Goal: Transaction & Acquisition: Purchase product/service

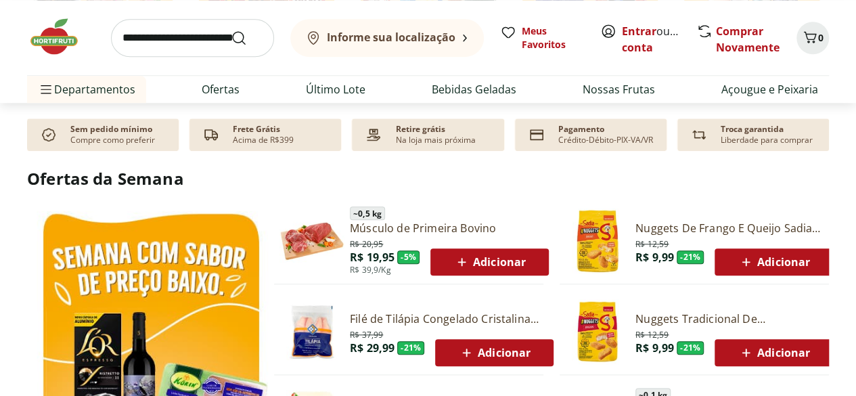
scroll to position [609, 0]
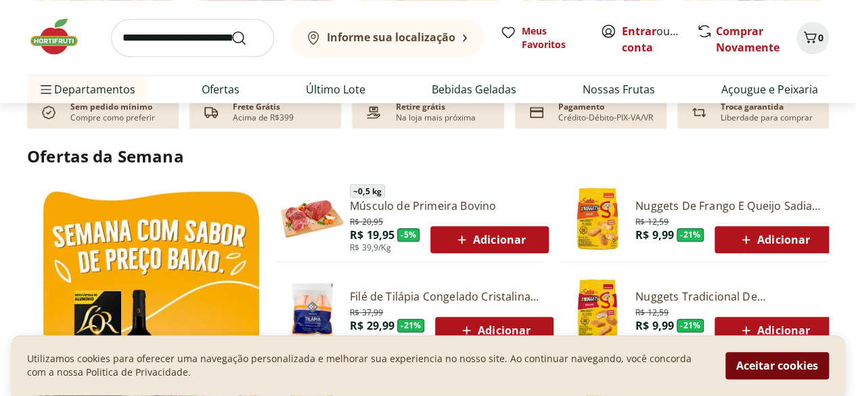
click at [768, 358] on button "Aceitar cookies" at bounding box center [776, 365] width 103 height 27
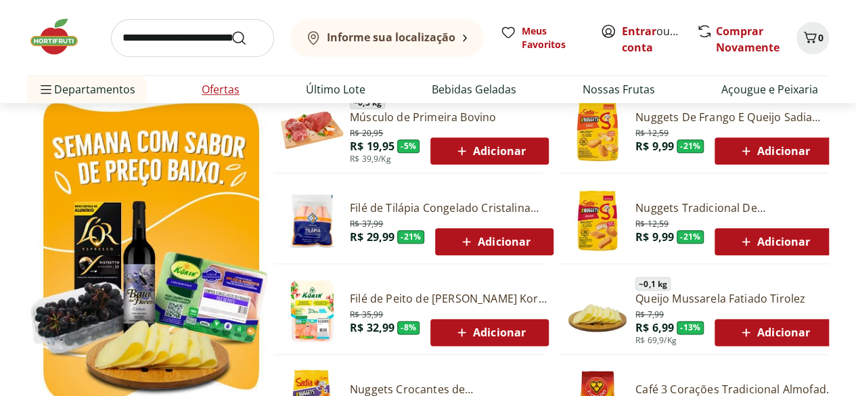
scroll to position [676, 0]
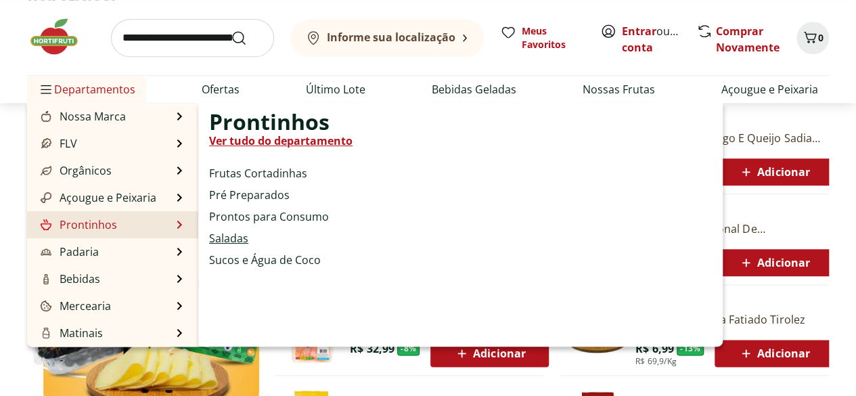
click at [230, 231] on link "Saladas" at bounding box center [228, 238] width 39 height 16
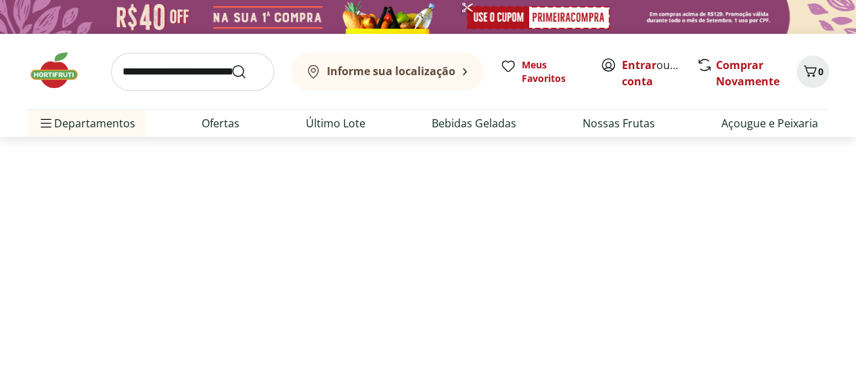
select select "**********"
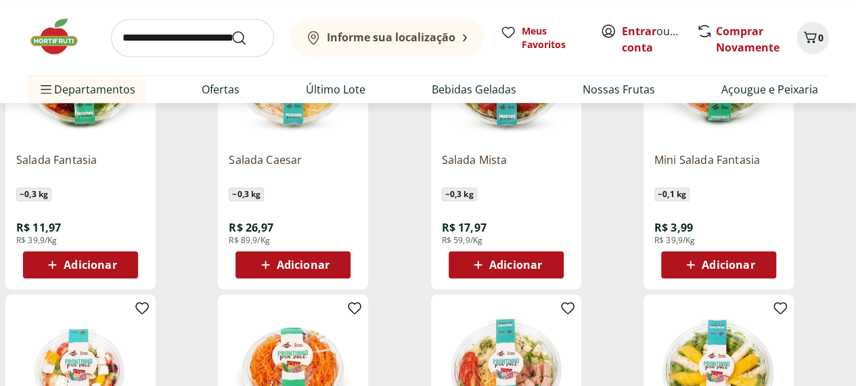
scroll to position [271, 0]
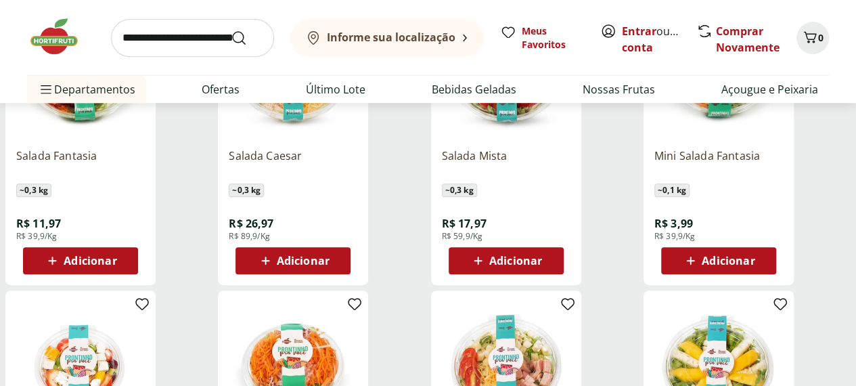
click at [542, 255] on span "Adicionar" at bounding box center [515, 260] width 53 height 11
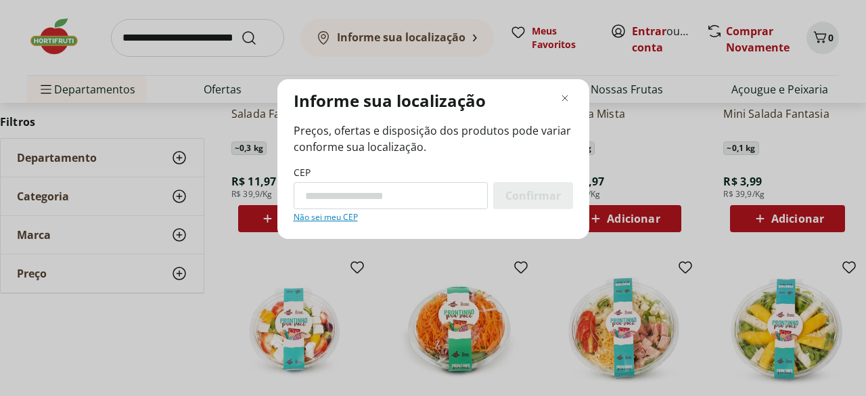
paste input "********"
drag, startPoint x: 361, startPoint y: 198, endPoint x: 368, endPoint y: 189, distance: 11.6
click at [368, 189] on input "********" at bounding box center [391, 195] width 194 height 27
type input "*********"
click at [525, 191] on span "Confirmar" at bounding box center [532, 195] width 55 height 11
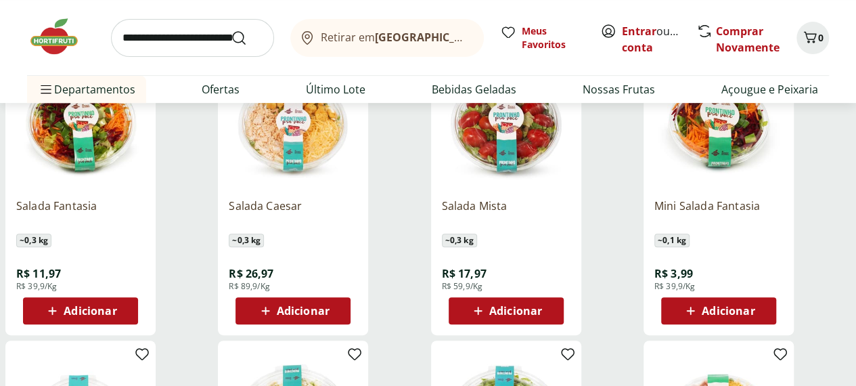
scroll to position [203, 0]
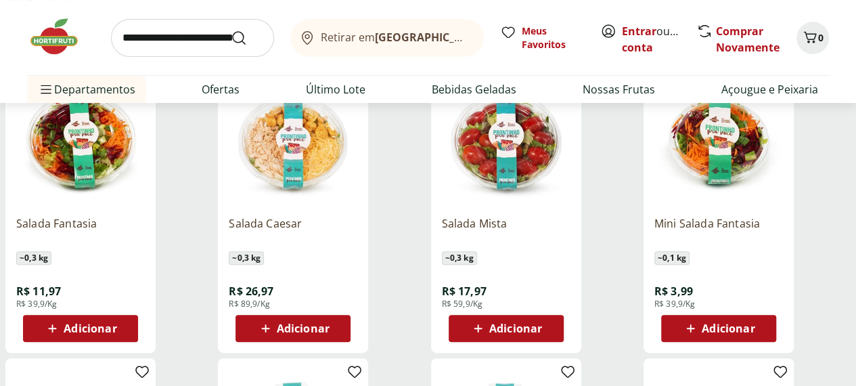
click at [542, 323] on span "Adicionar" at bounding box center [515, 328] width 53 height 11
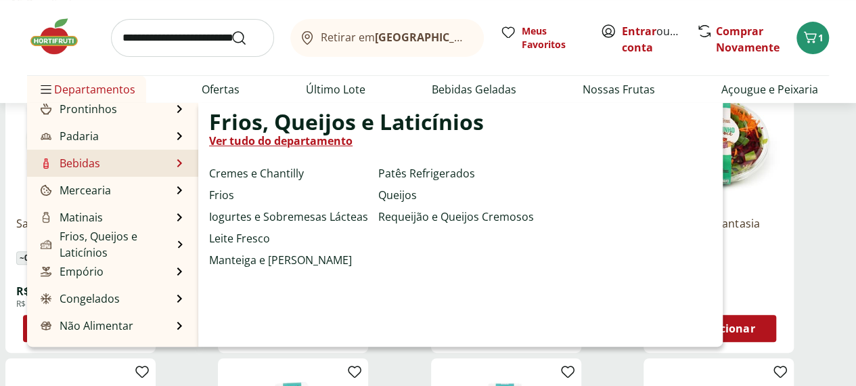
scroll to position [135, 0]
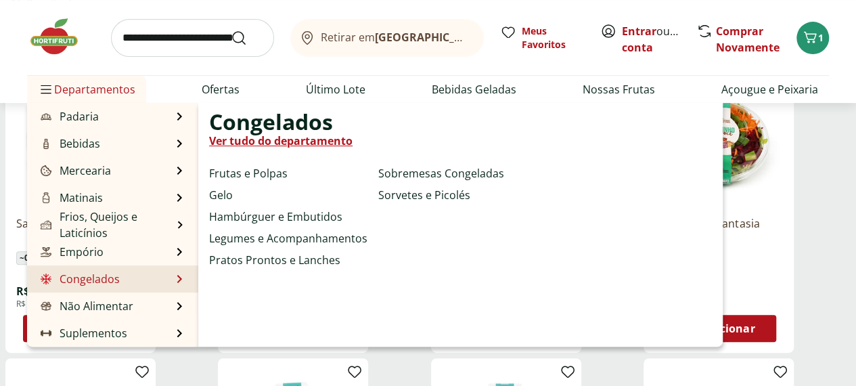
click at [110, 273] on link "Congelados" at bounding box center [79, 279] width 82 height 16
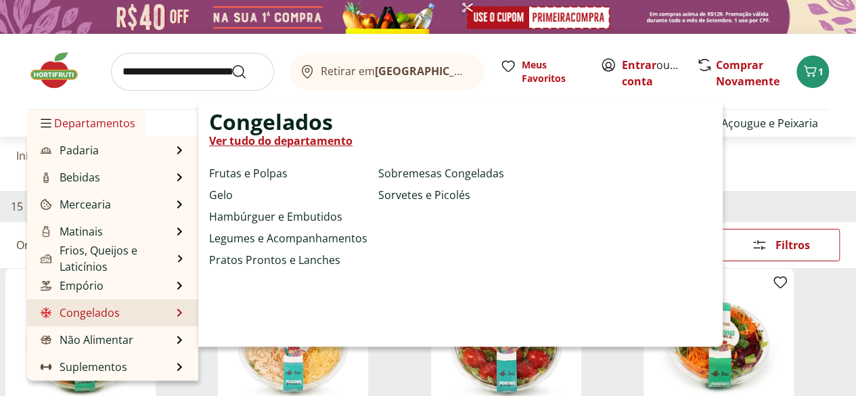
select select "**********"
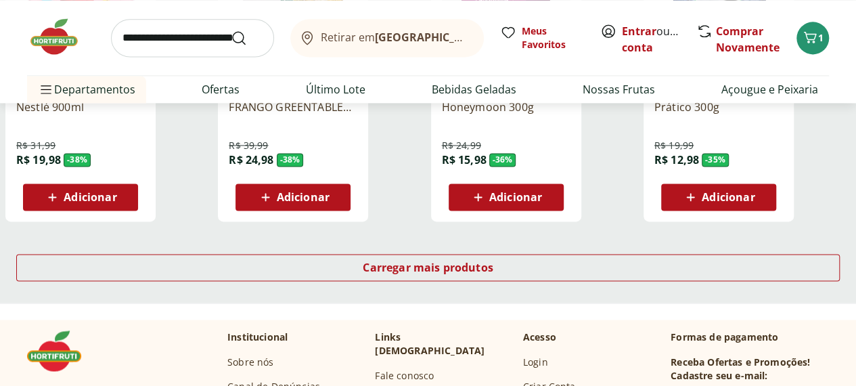
scroll to position [947, 0]
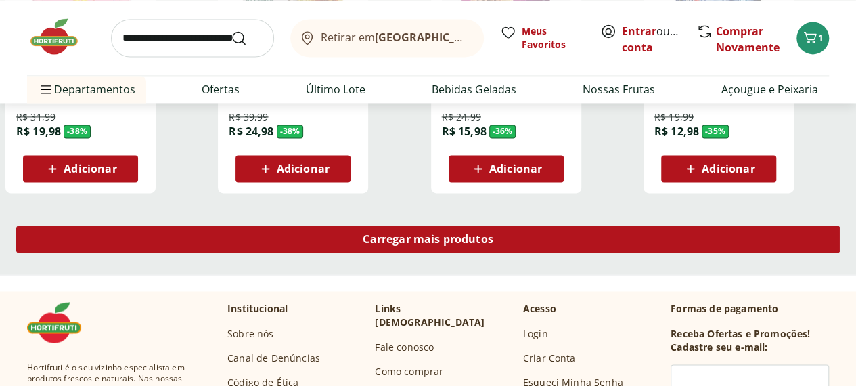
click at [493, 233] on span "Carregar mais produtos" at bounding box center [428, 238] width 131 height 11
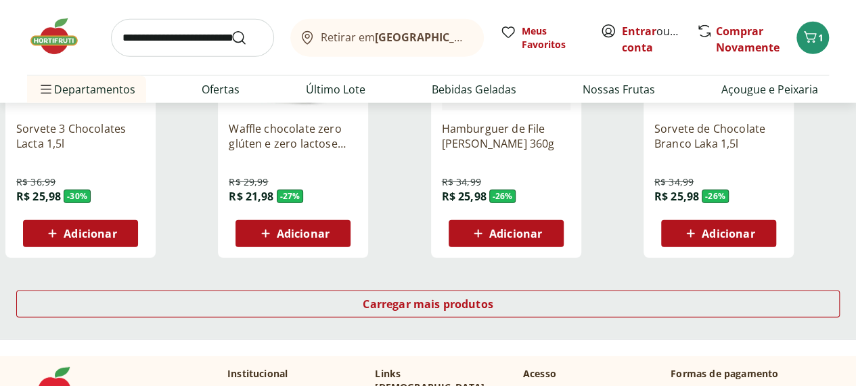
scroll to position [1759, 0]
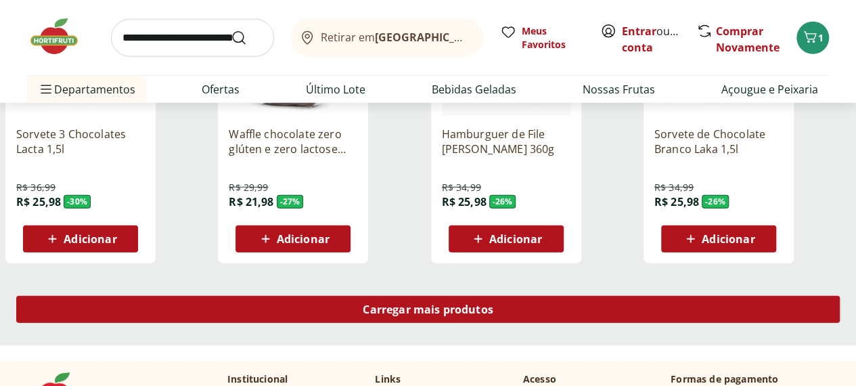
click at [555, 296] on div "Carregar mais produtos" at bounding box center [427, 309] width 823 height 27
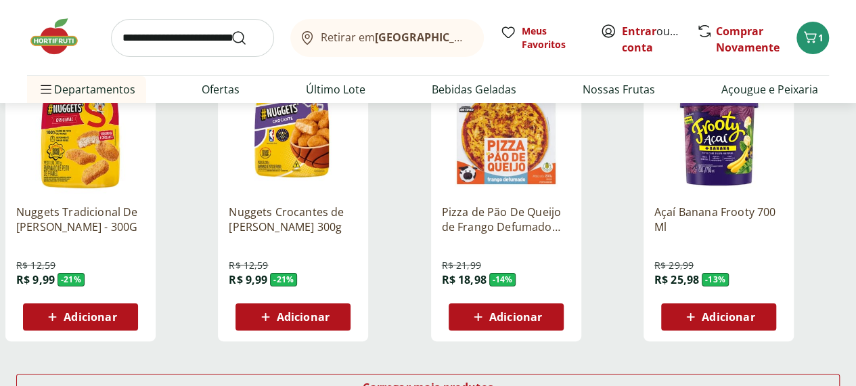
scroll to position [2706, 0]
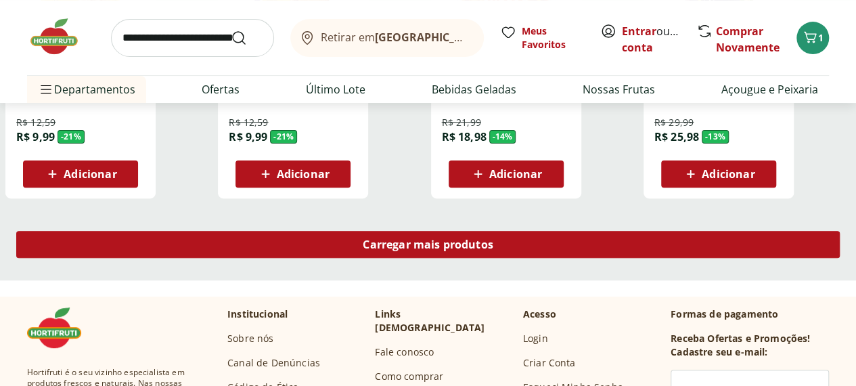
click at [493, 239] on span "Carregar mais produtos" at bounding box center [428, 244] width 131 height 11
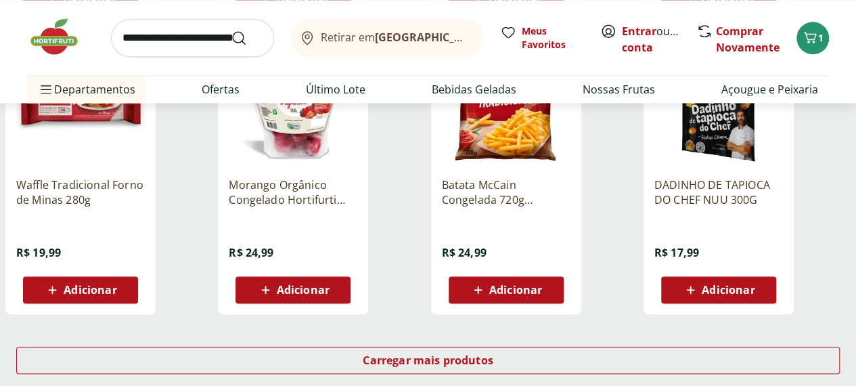
scroll to position [3652, 0]
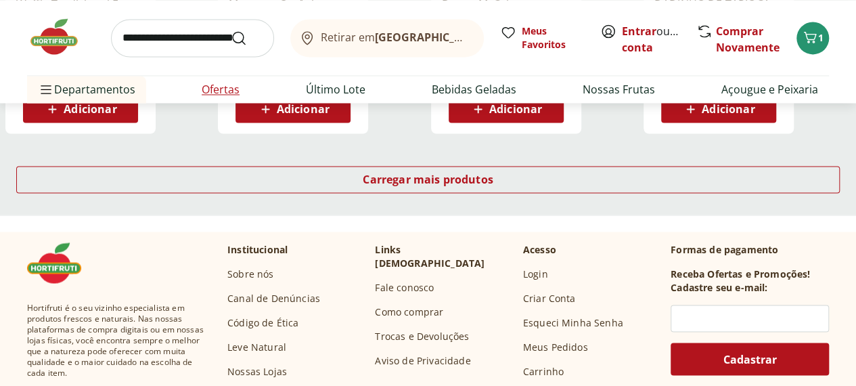
click at [222, 86] on link "Ofertas" at bounding box center [221, 89] width 38 height 16
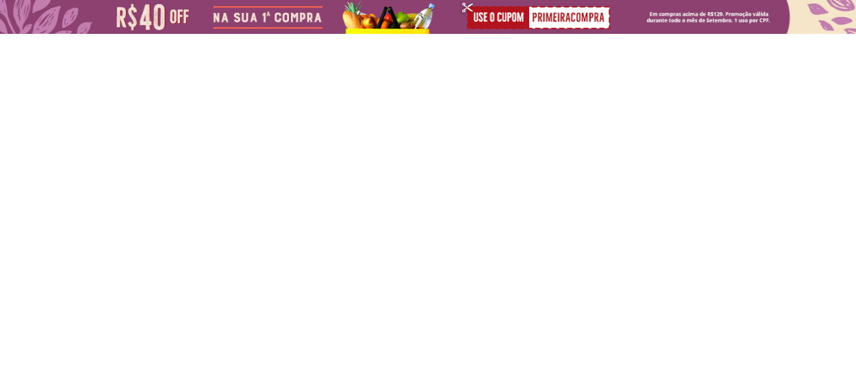
select select "**********"
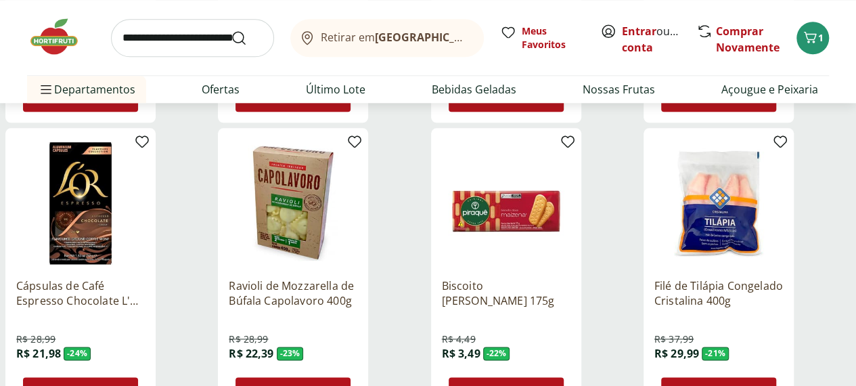
scroll to position [744, 0]
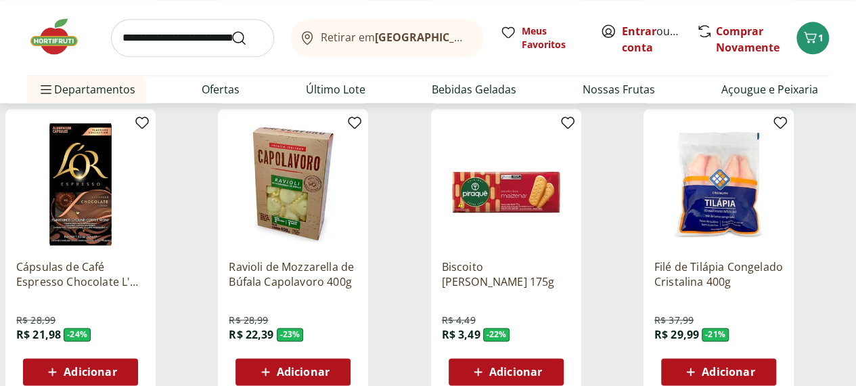
click at [340, 359] on div "Adicionar" at bounding box center [292, 371] width 93 height 24
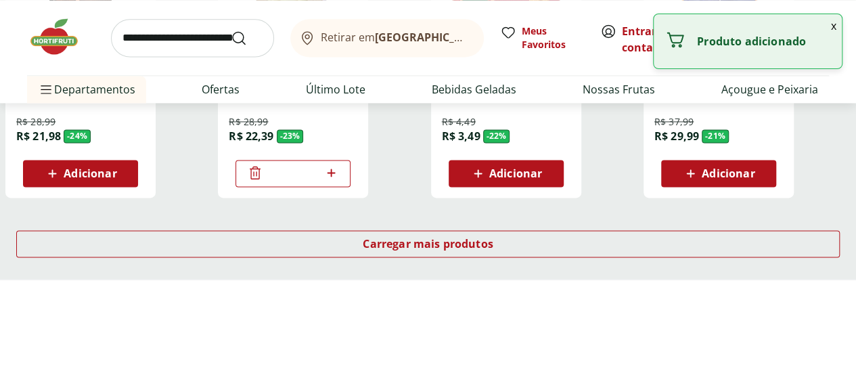
scroll to position [947, 0]
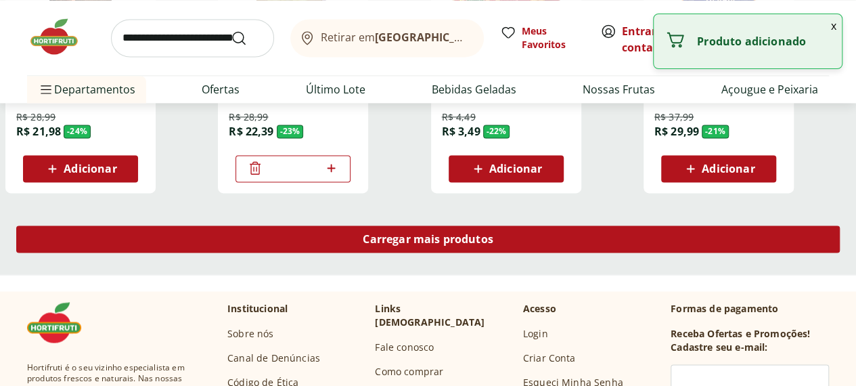
click at [493, 233] on span "Carregar mais produtos" at bounding box center [428, 238] width 131 height 11
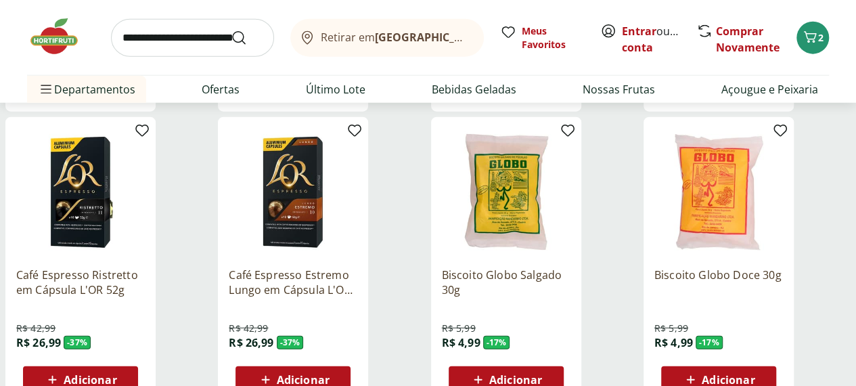
scroll to position [1691, 0]
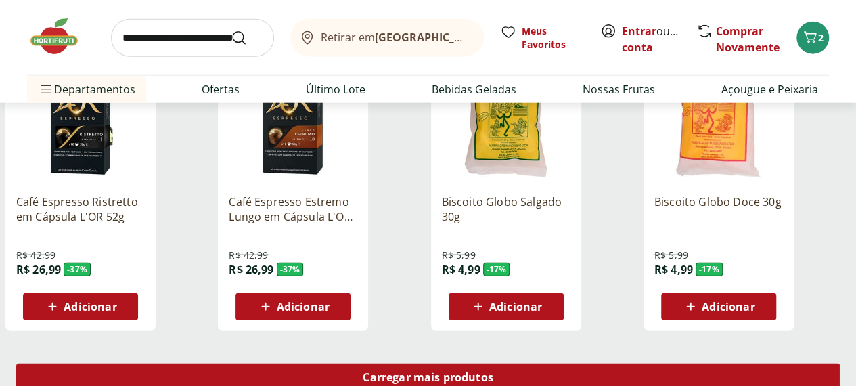
click at [570, 363] on div "Carregar mais produtos" at bounding box center [427, 376] width 823 height 27
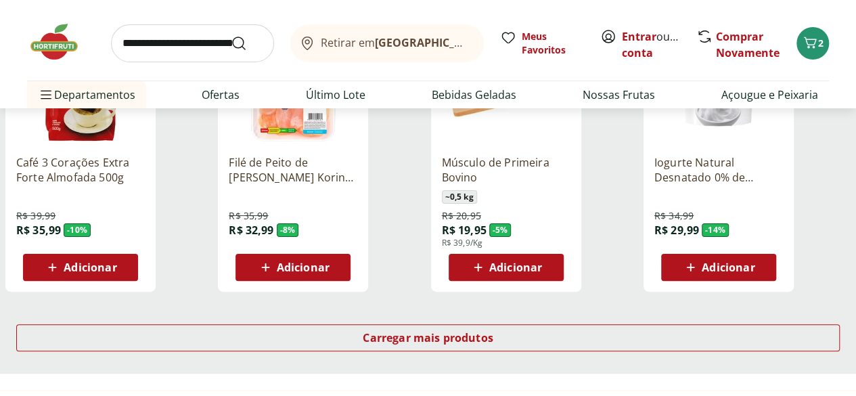
scroll to position [2706, 0]
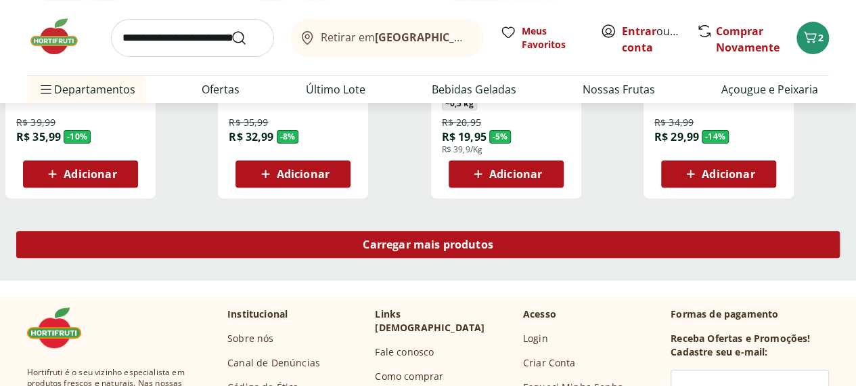
click at [493, 239] on span "Carregar mais produtos" at bounding box center [428, 244] width 131 height 11
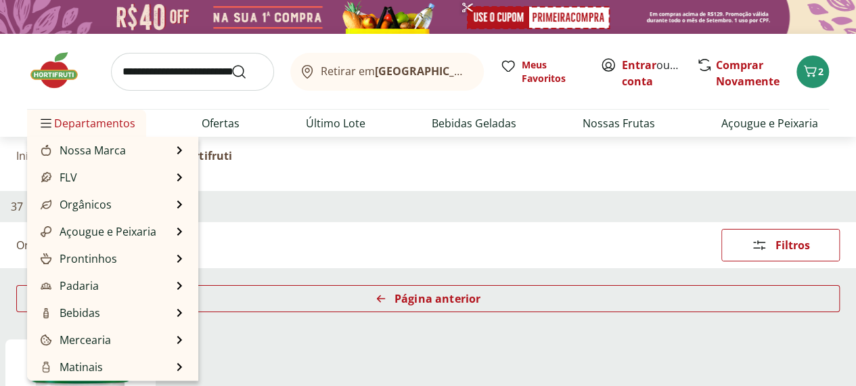
click at [107, 125] on span "Departamentos" at bounding box center [86, 123] width 97 height 32
click at [110, 131] on span "Departamentos" at bounding box center [86, 123] width 97 height 32
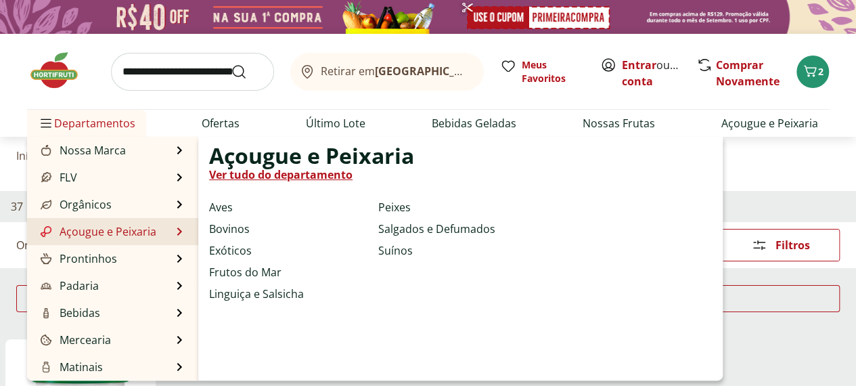
click at [134, 227] on link "Açougue e Peixaria" at bounding box center [97, 231] width 118 height 16
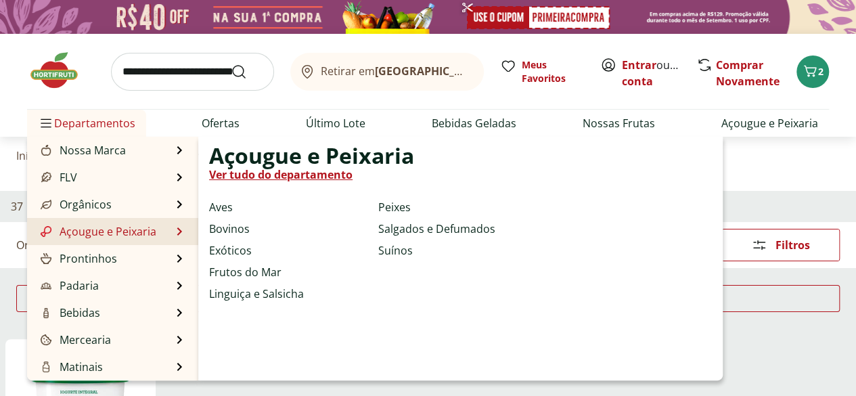
select select "**********"
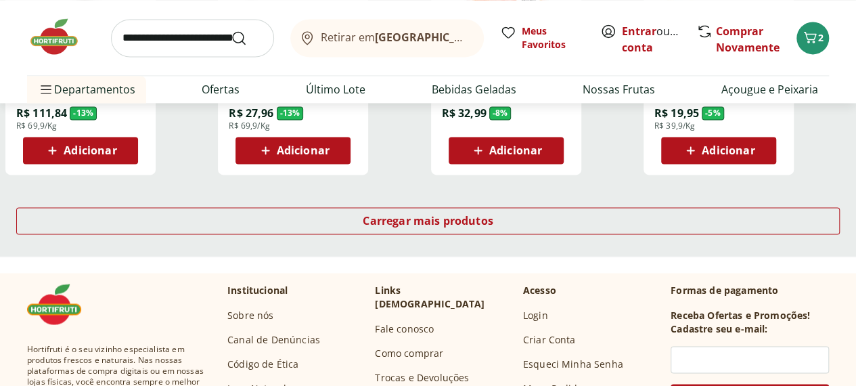
scroll to position [947, 0]
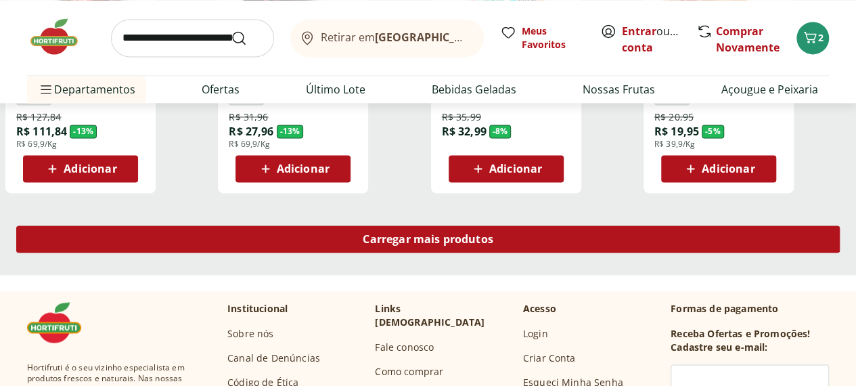
click at [555, 225] on div "Carregar mais produtos" at bounding box center [427, 238] width 823 height 27
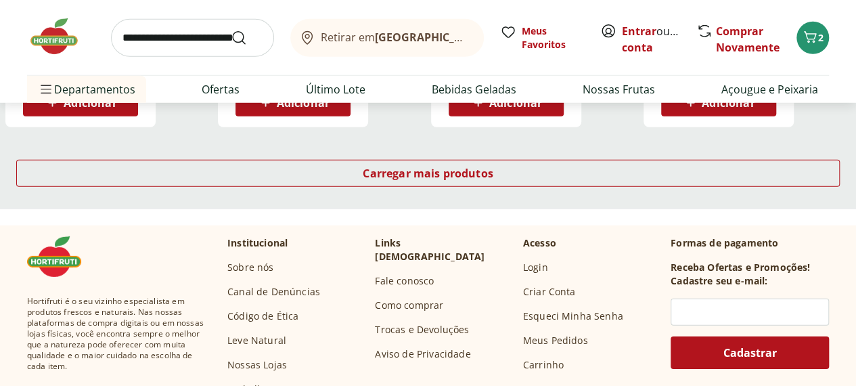
scroll to position [1759, 0]
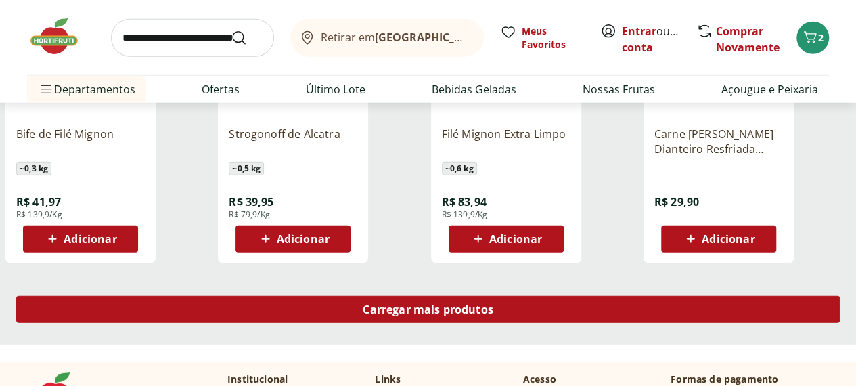
click at [493, 304] on span "Carregar mais produtos" at bounding box center [428, 309] width 131 height 11
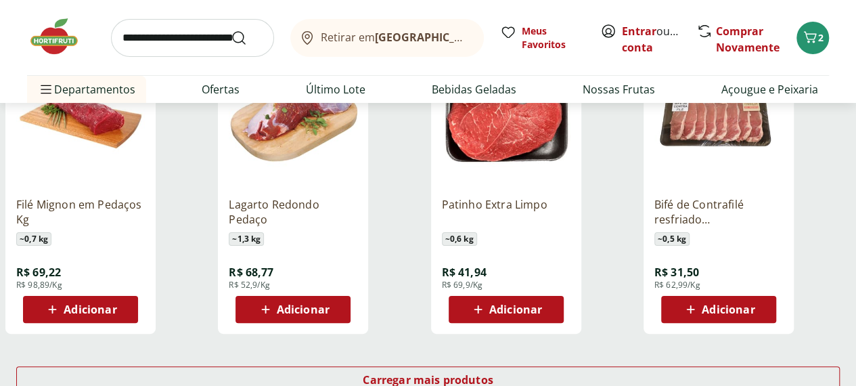
scroll to position [2706, 0]
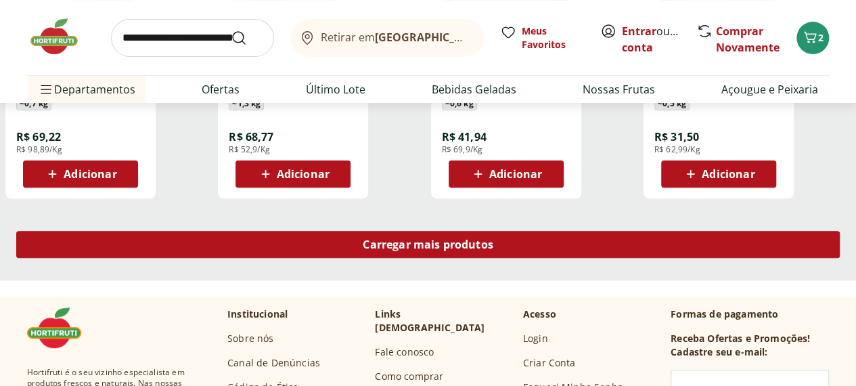
click at [493, 239] on span "Carregar mais produtos" at bounding box center [428, 244] width 131 height 11
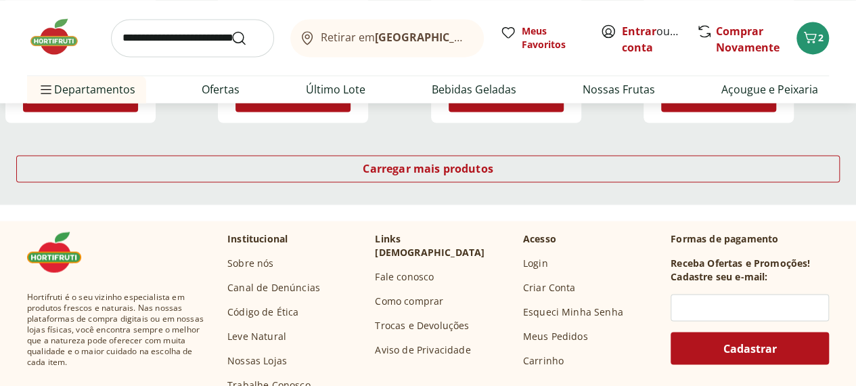
scroll to position [3585, 0]
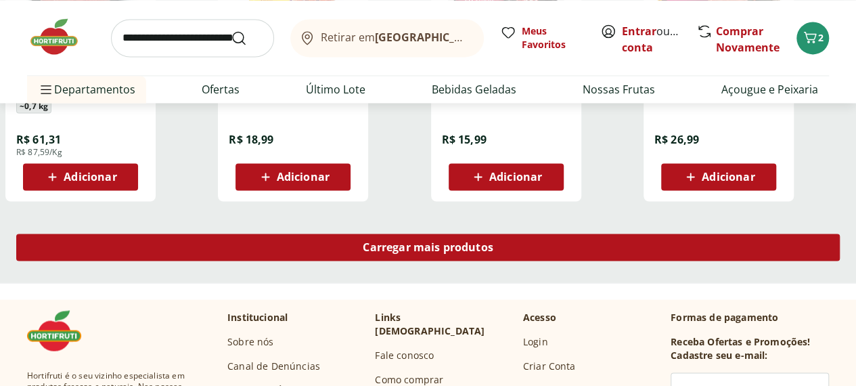
click at [493, 241] on span "Carregar mais produtos" at bounding box center [428, 246] width 131 height 11
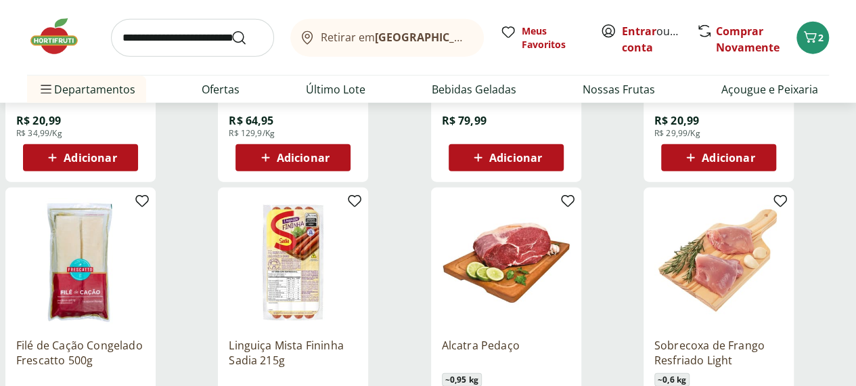
scroll to position [4464, 0]
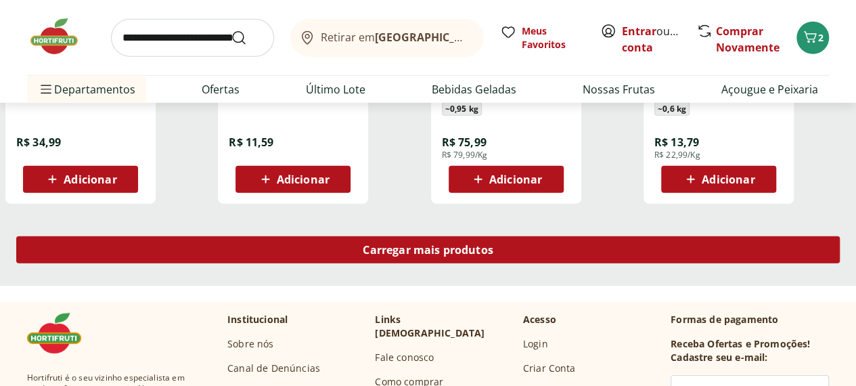
click at [493, 244] on span "Carregar mais produtos" at bounding box center [428, 249] width 131 height 11
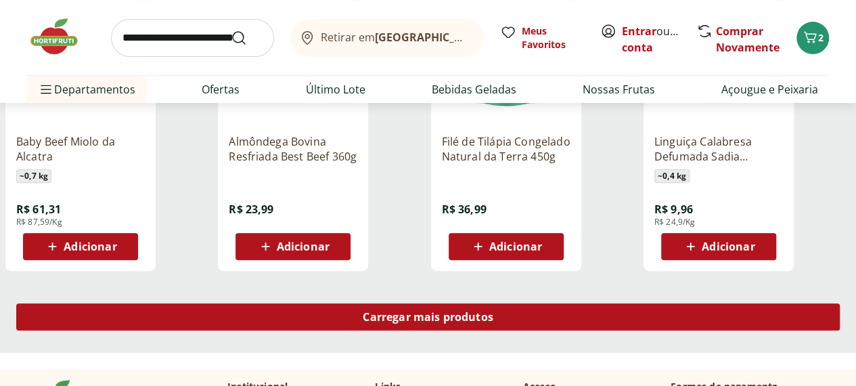
scroll to position [5276, 0]
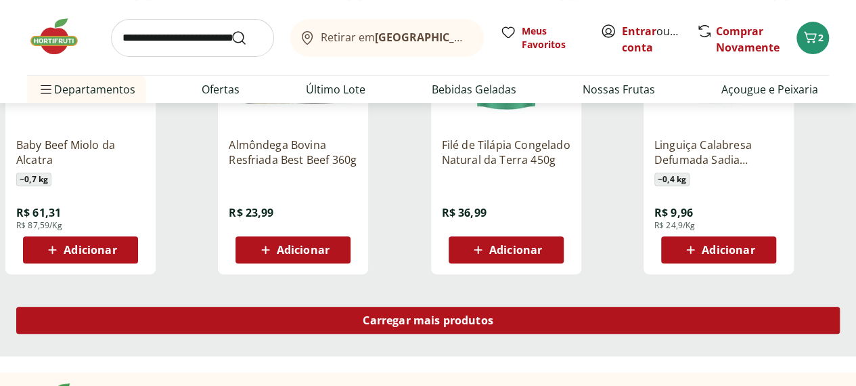
click at [493, 315] on span "Carregar mais produtos" at bounding box center [428, 320] width 131 height 11
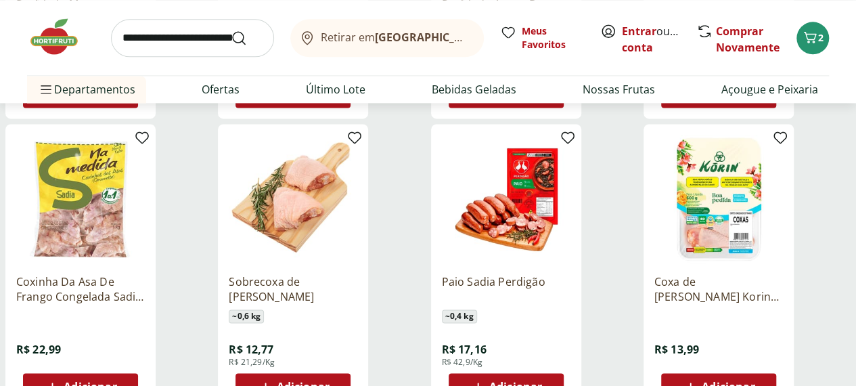
scroll to position [6087, 0]
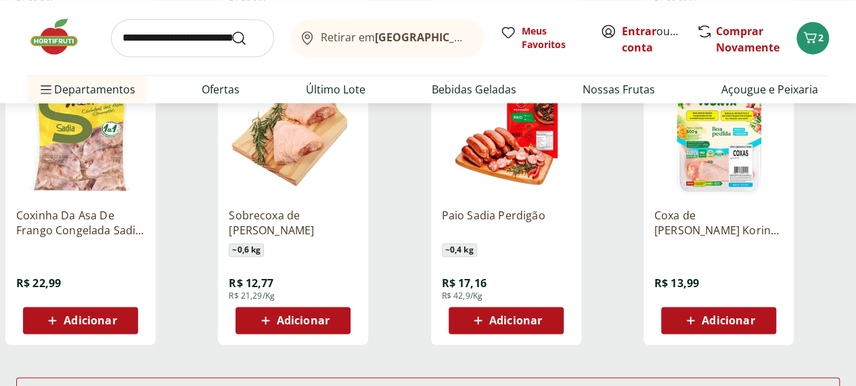
click at [116, 315] on span "Adicionar" at bounding box center [90, 320] width 53 height 11
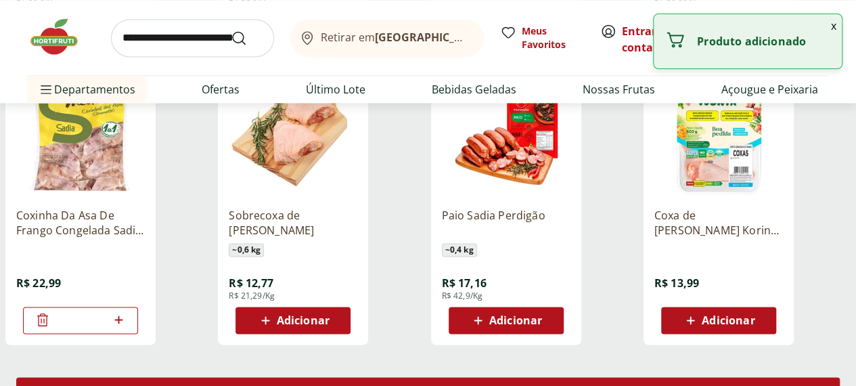
click at [493, 385] on span "Carregar mais produtos" at bounding box center [428, 390] width 131 height 11
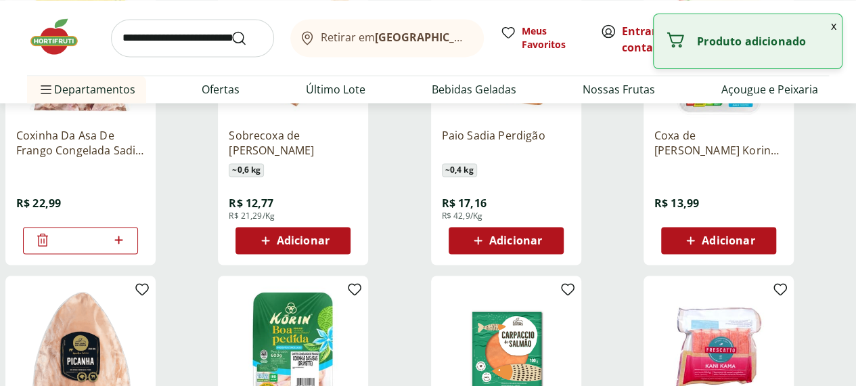
scroll to position [6290, 0]
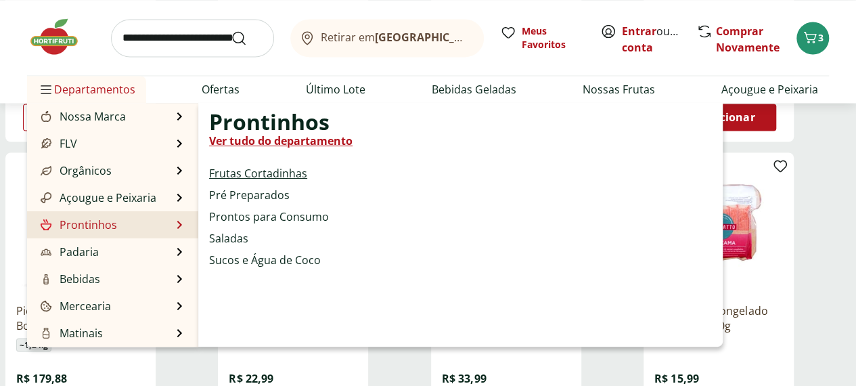
click at [241, 172] on link "Frutas Cortadinhas" at bounding box center [258, 173] width 98 height 16
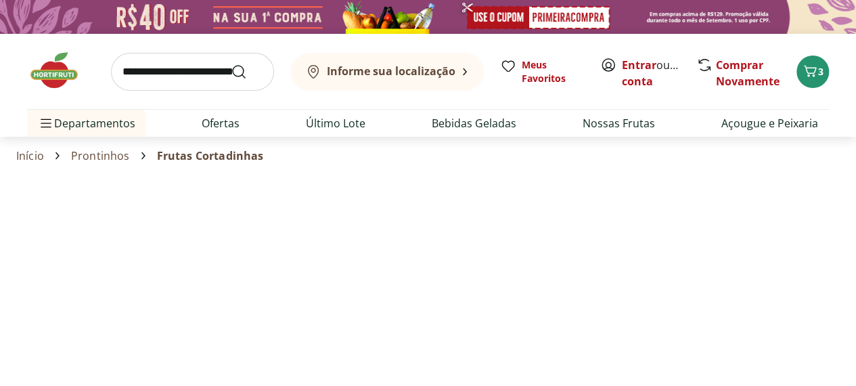
select select "**********"
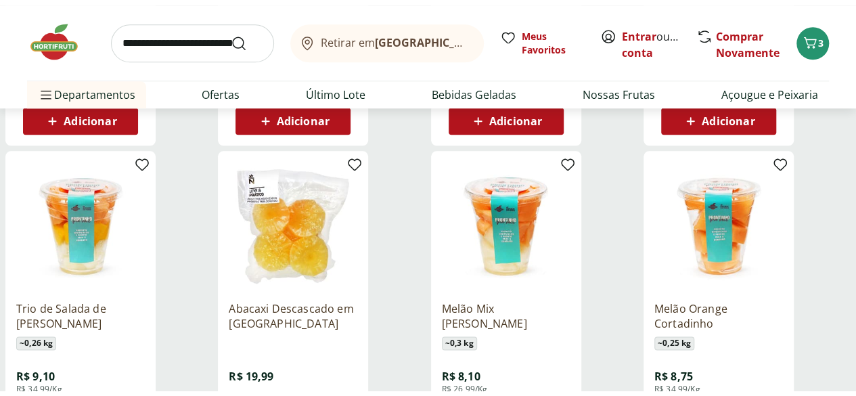
scroll to position [879, 0]
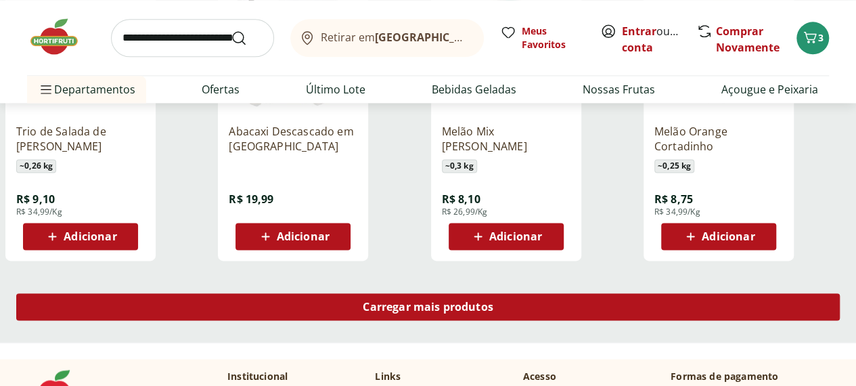
click at [493, 301] on span "Carregar mais produtos" at bounding box center [428, 306] width 131 height 11
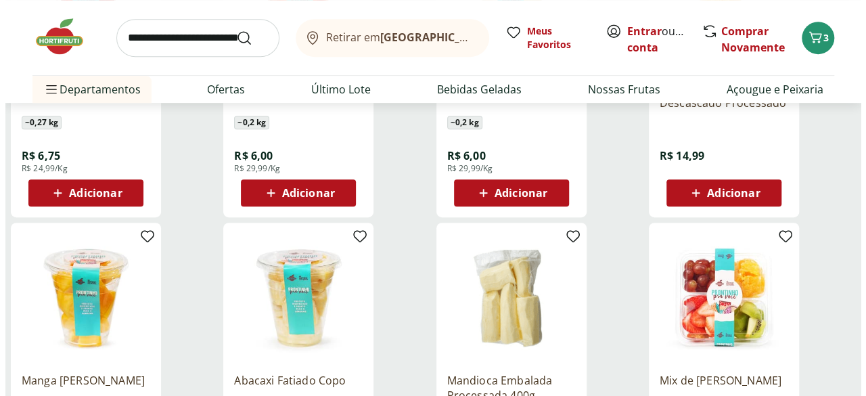
scroll to position [406, 0]
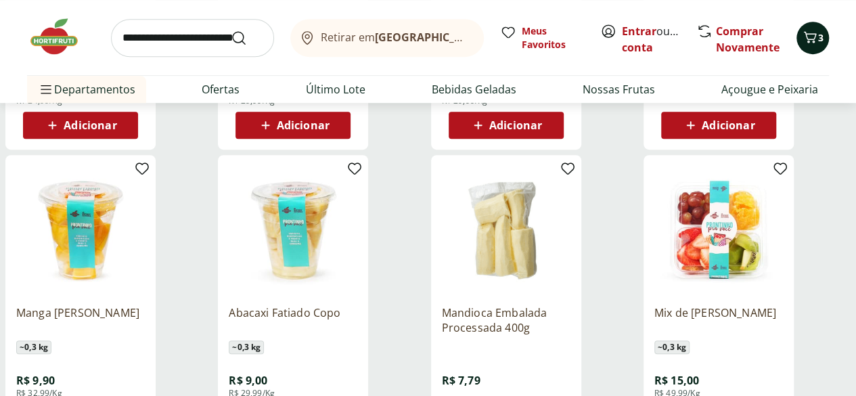
click at [810, 32] on icon "Carrinho" at bounding box center [810, 37] width 16 height 16
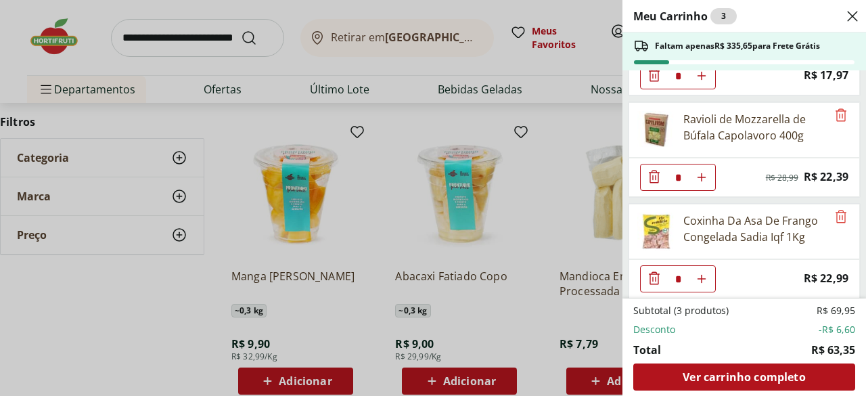
scroll to position [77, 0]
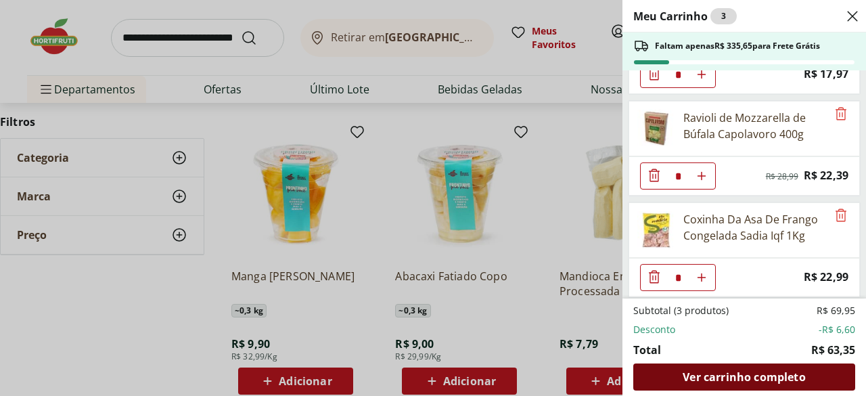
click at [760, 378] on span "Ver carrinho completo" at bounding box center [743, 376] width 122 height 11
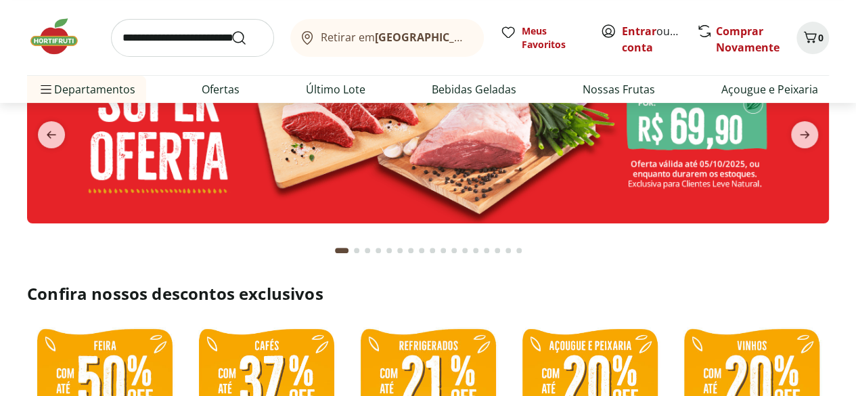
scroll to position [135, 0]
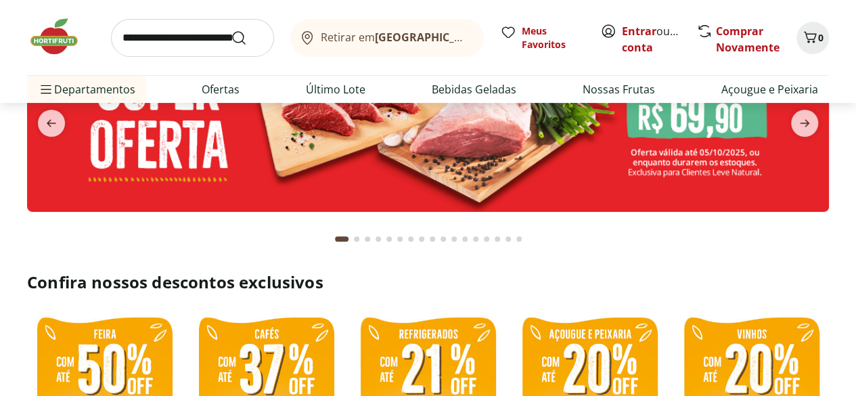
click at [200, 34] on input "search" at bounding box center [192, 38] width 163 height 38
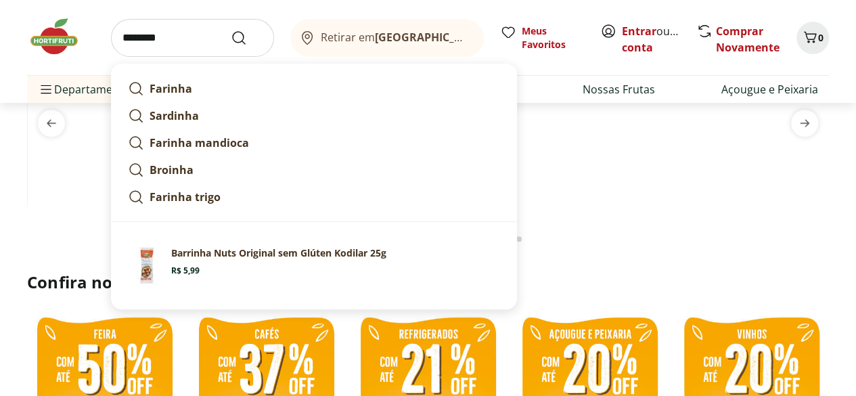
type input "********"
click at [231, 30] on button "Submit Search" at bounding box center [247, 38] width 32 height 16
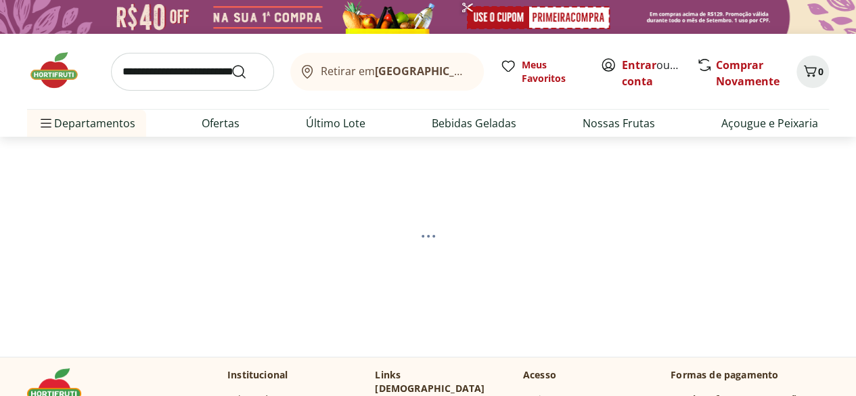
select select "**********"
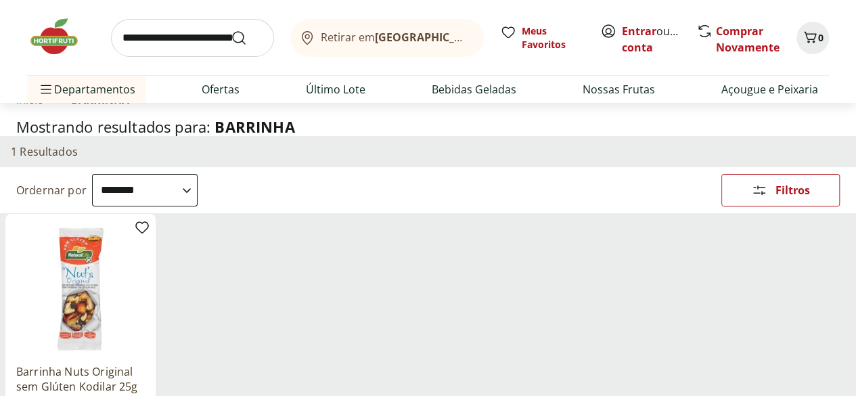
scroll to position [135, 0]
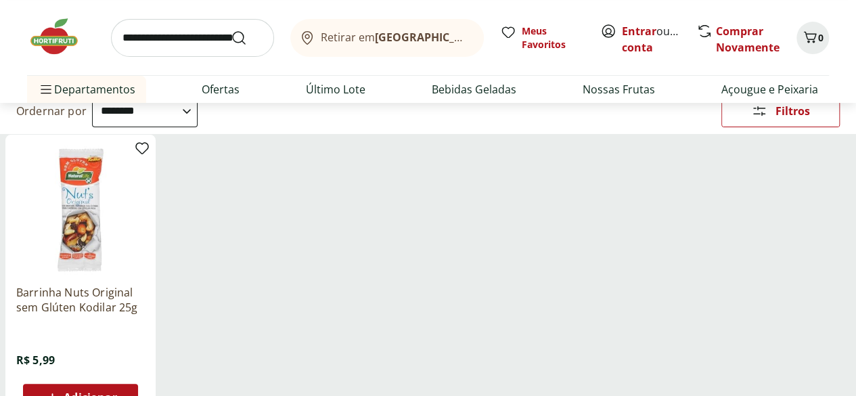
click at [0, 0] on div "Categoria" at bounding box center [0, 0] width 0 height 0
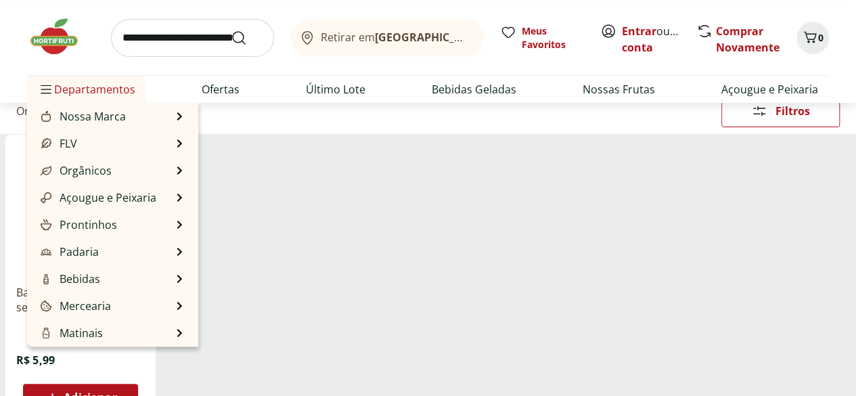
click at [89, 89] on span "Departamentos" at bounding box center [86, 89] width 97 height 32
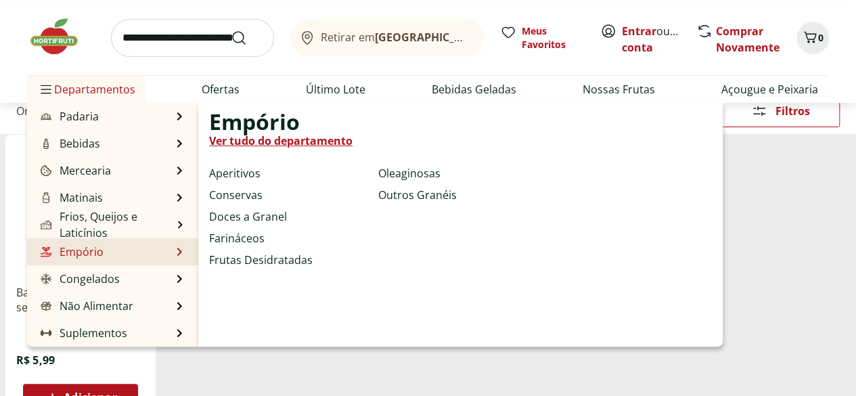
scroll to position [203, 0]
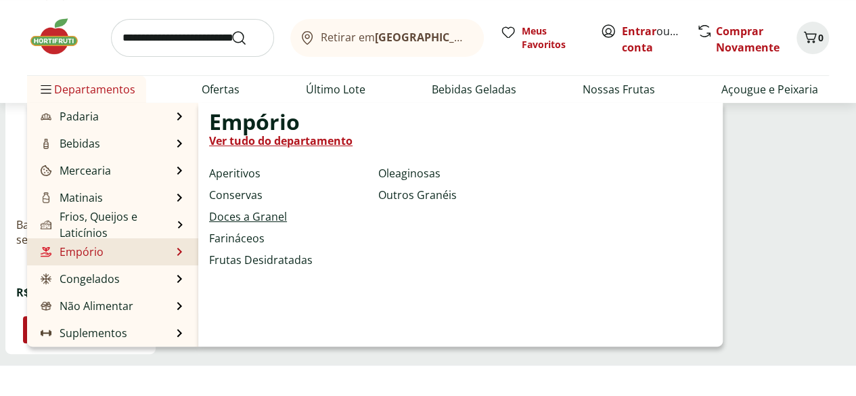
click at [252, 216] on link "Doces a Granel" at bounding box center [248, 216] width 78 height 16
select select "**********"
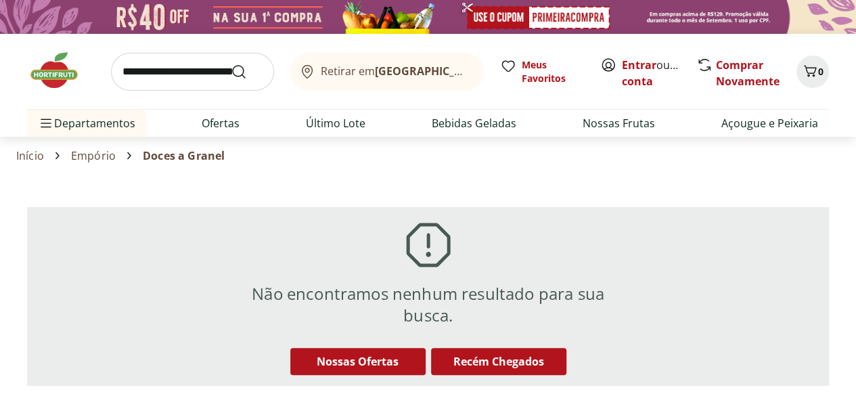
click at [162, 75] on input "search" at bounding box center [192, 72] width 163 height 38
type input "****"
click at [231, 64] on button "Submit Search" at bounding box center [247, 72] width 32 height 16
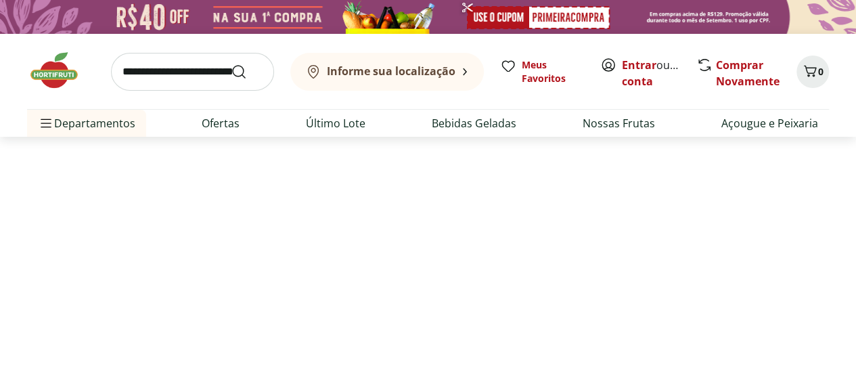
select select "**********"
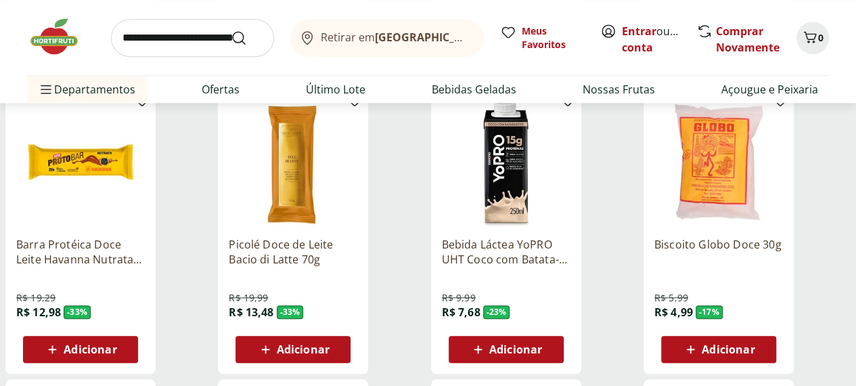
scroll to position [473, 0]
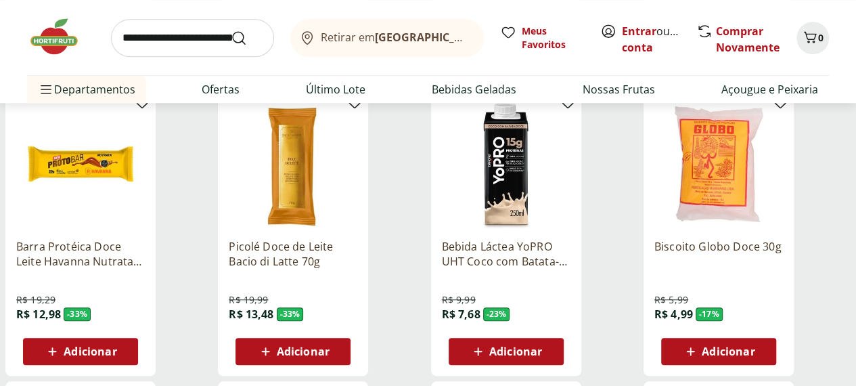
click at [145, 186] on img at bounding box center [80, 163] width 129 height 129
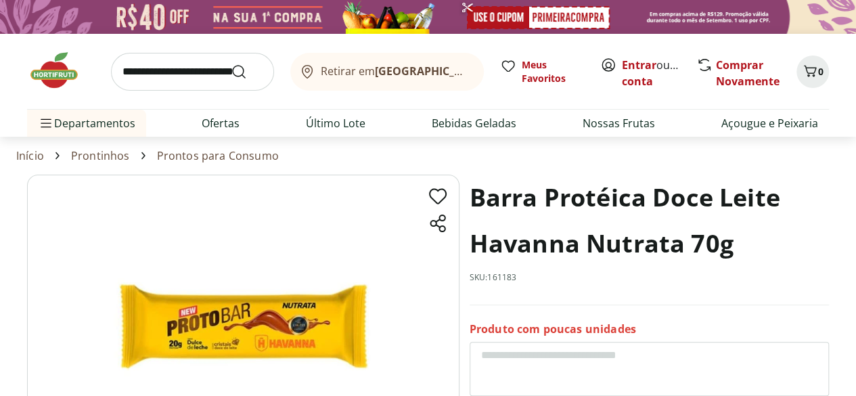
scroll to position [203, 0]
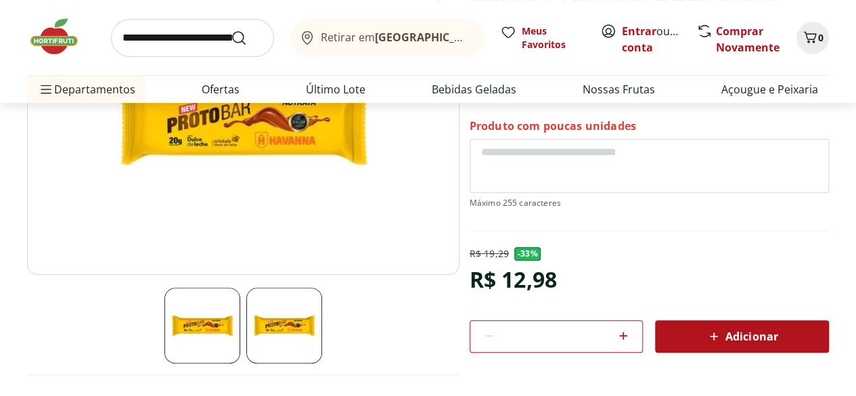
click at [226, 319] on img at bounding box center [202, 325] width 76 height 76
click at [277, 327] on img at bounding box center [284, 325] width 76 height 76
click at [741, 329] on span "Adicionar" at bounding box center [741, 336] width 72 height 16
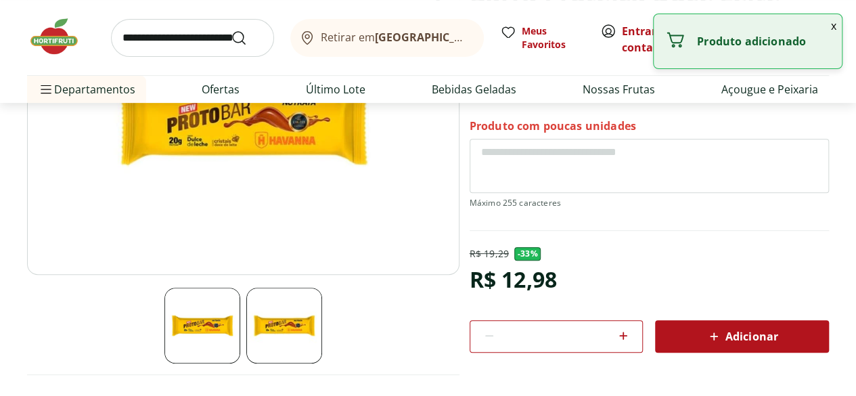
click at [836, 22] on button "x" at bounding box center [833, 25] width 16 height 23
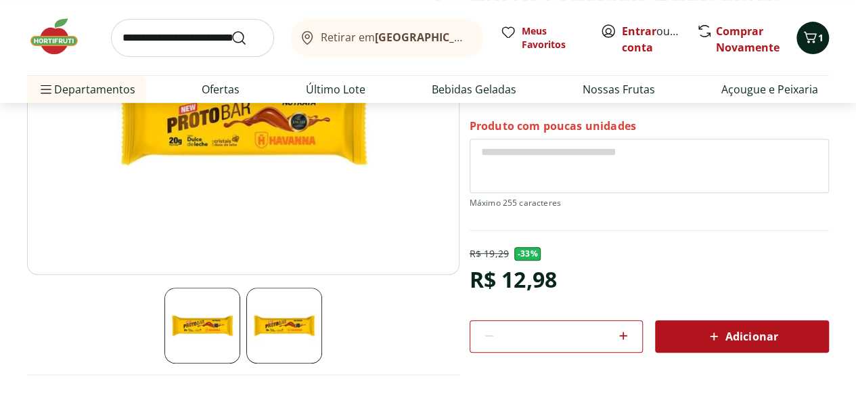
click at [820, 33] on span "1" at bounding box center [820, 37] width 5 height 13
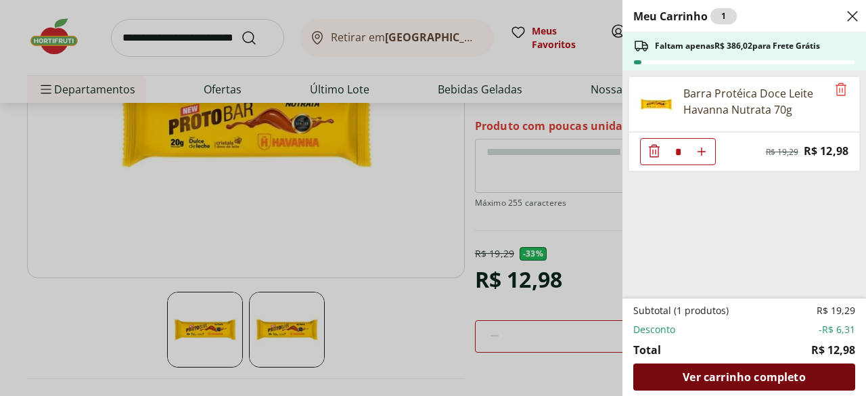
click at [747, 371] on span "Ver carrinho completo" at bounding box center [743, 376] width 122 height 11
